Goal: Information Seeking & Learning: Learn about a topic

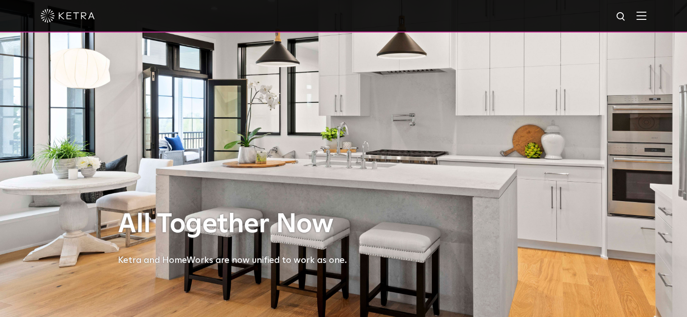
click at [646, 16] on img at bounding box center [641, 15] width 10 height 9
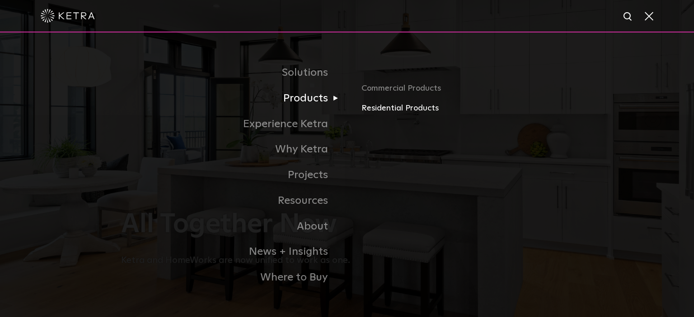
click at [384, 108] on link "Residential Products" at bounding box center [466, 108] width 211 height 13
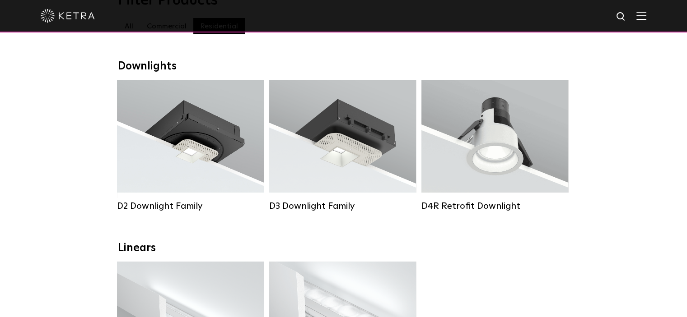
scroll to position [121, 0]
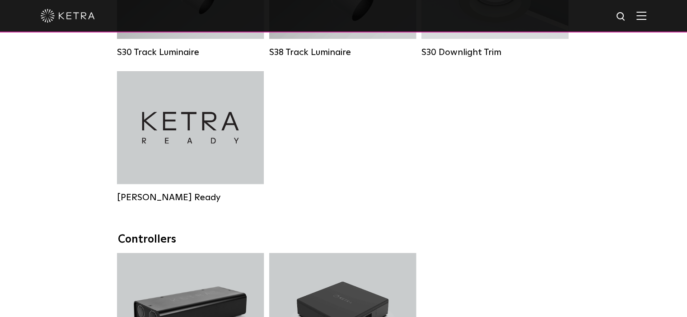
scroll to position [727, 0]
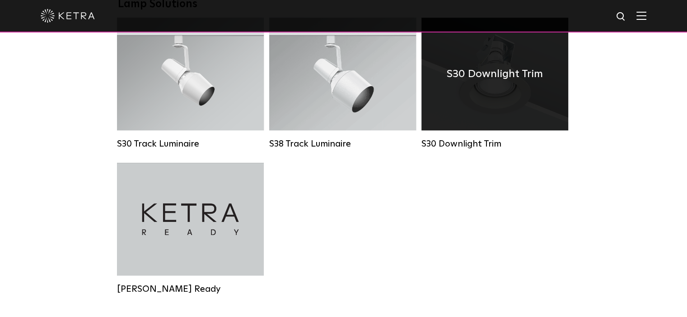
click at [486, 117] on div "S30 Downlight Trim" at bounding box center [494, 74] width 147 height 113
